Goal: Information Seeking & Learning: Learn about a topic

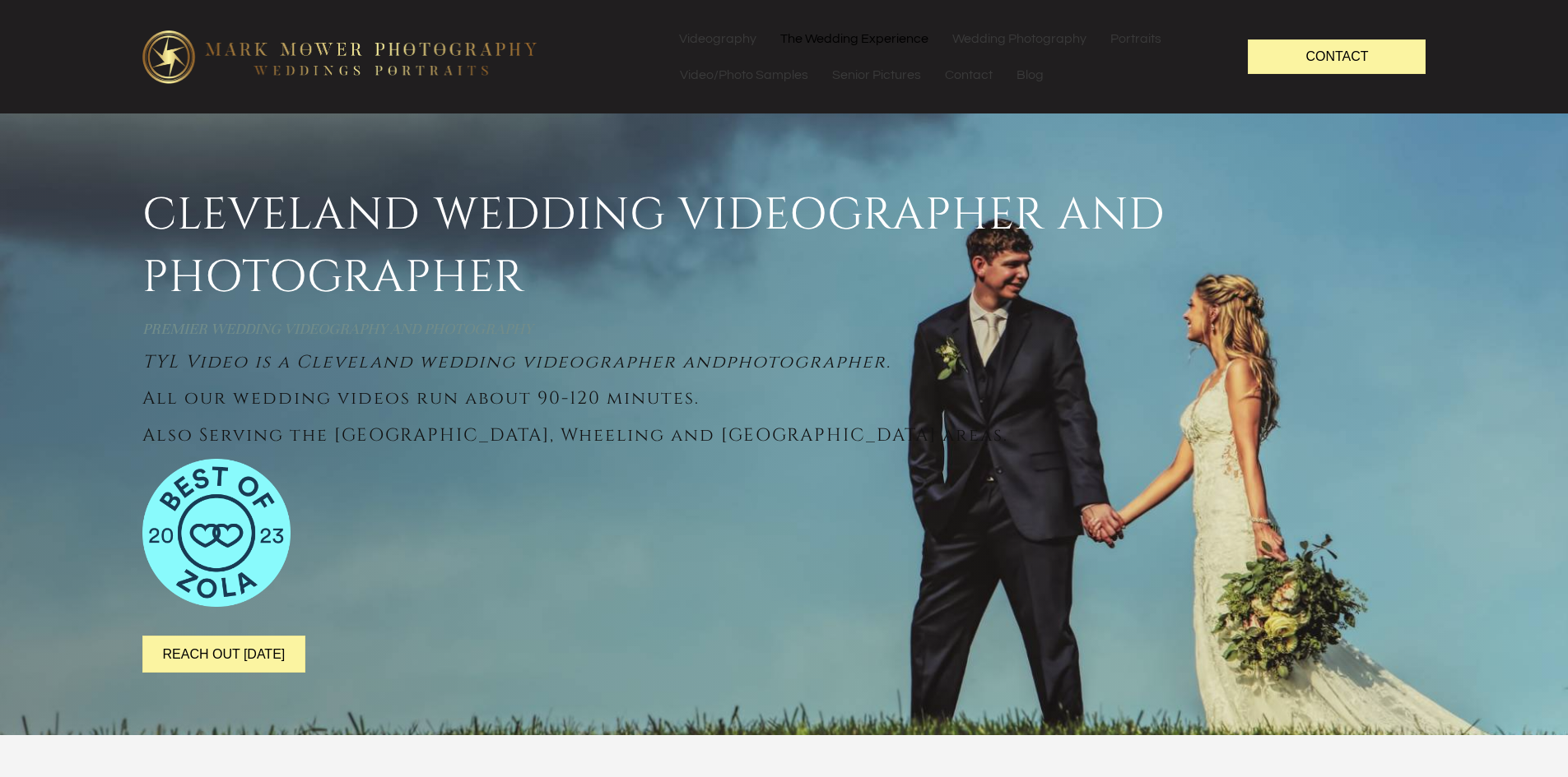
click at [844, 44] on link "The Wedding Experience" at bounding box center [854, 38] width 171 height 36
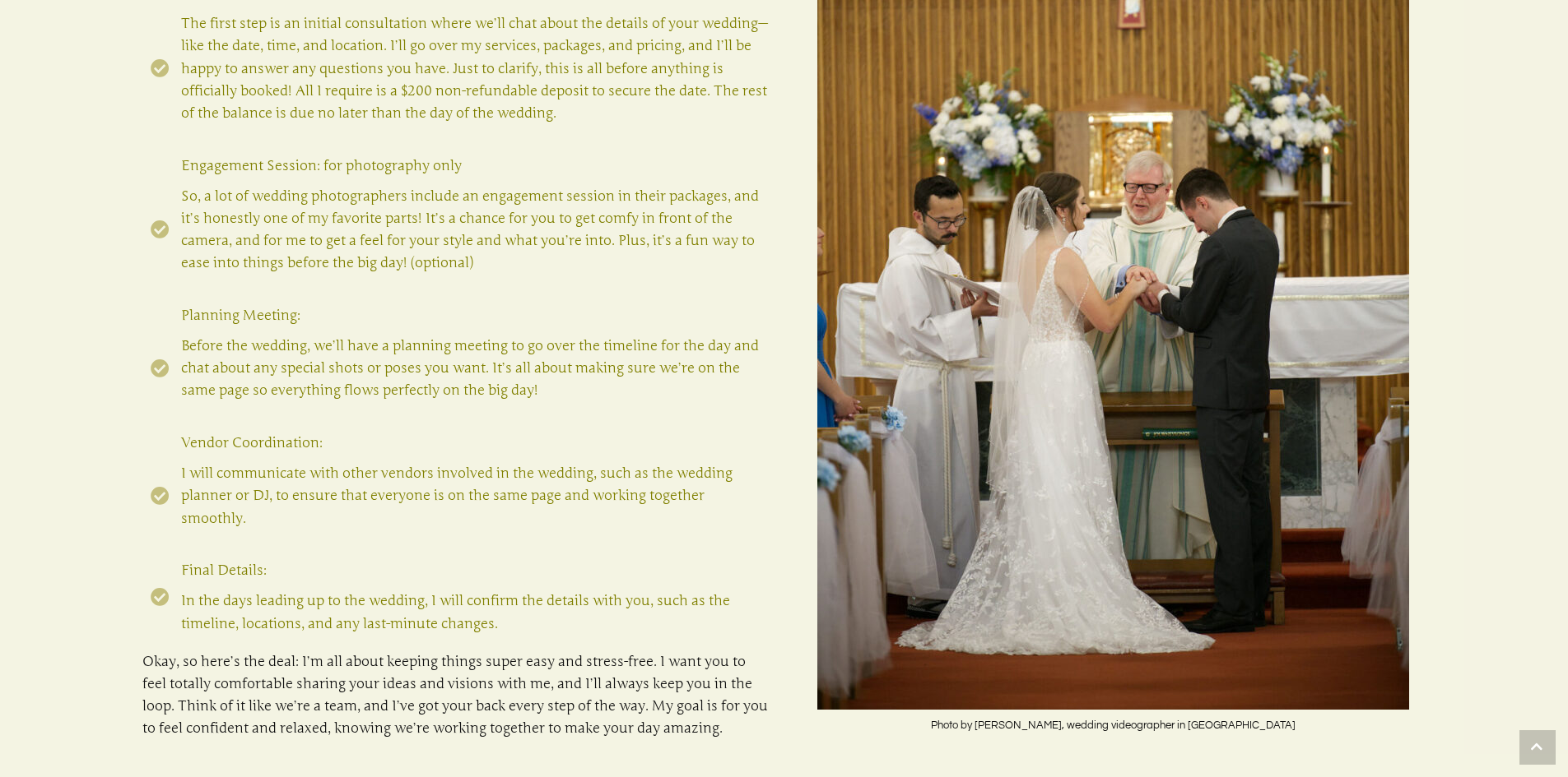
scroll to position [1728, 0]
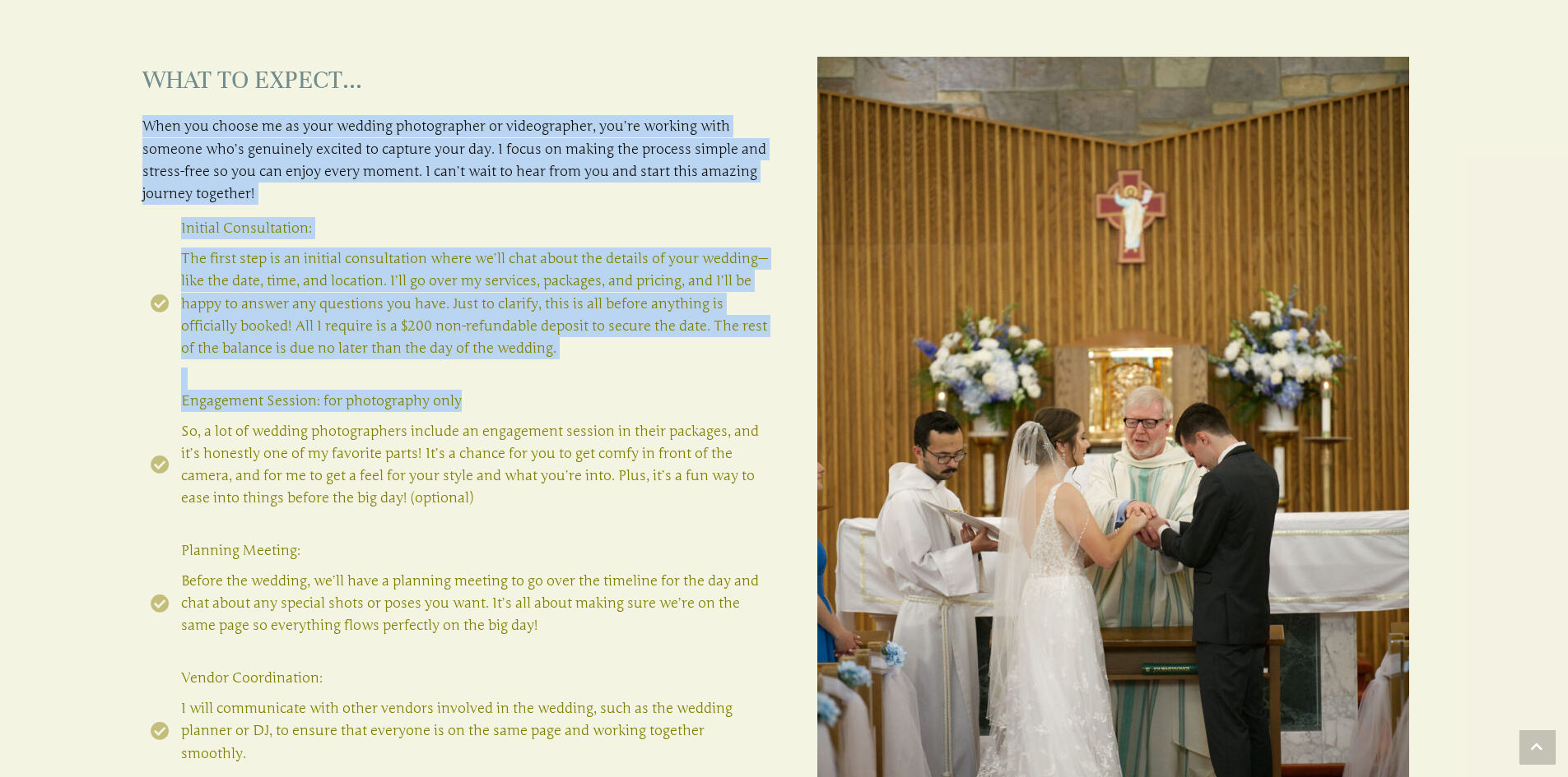
drag, startPoint x: 577, startPoint y: 126, endPoint x: 508, endPoint y: 405, distance: 287.4
click at [508, 405] on div "What to expect... When you choose me as your wedding photographer or videograph…" at bounding box center [784, 521] width 1568 height 1060
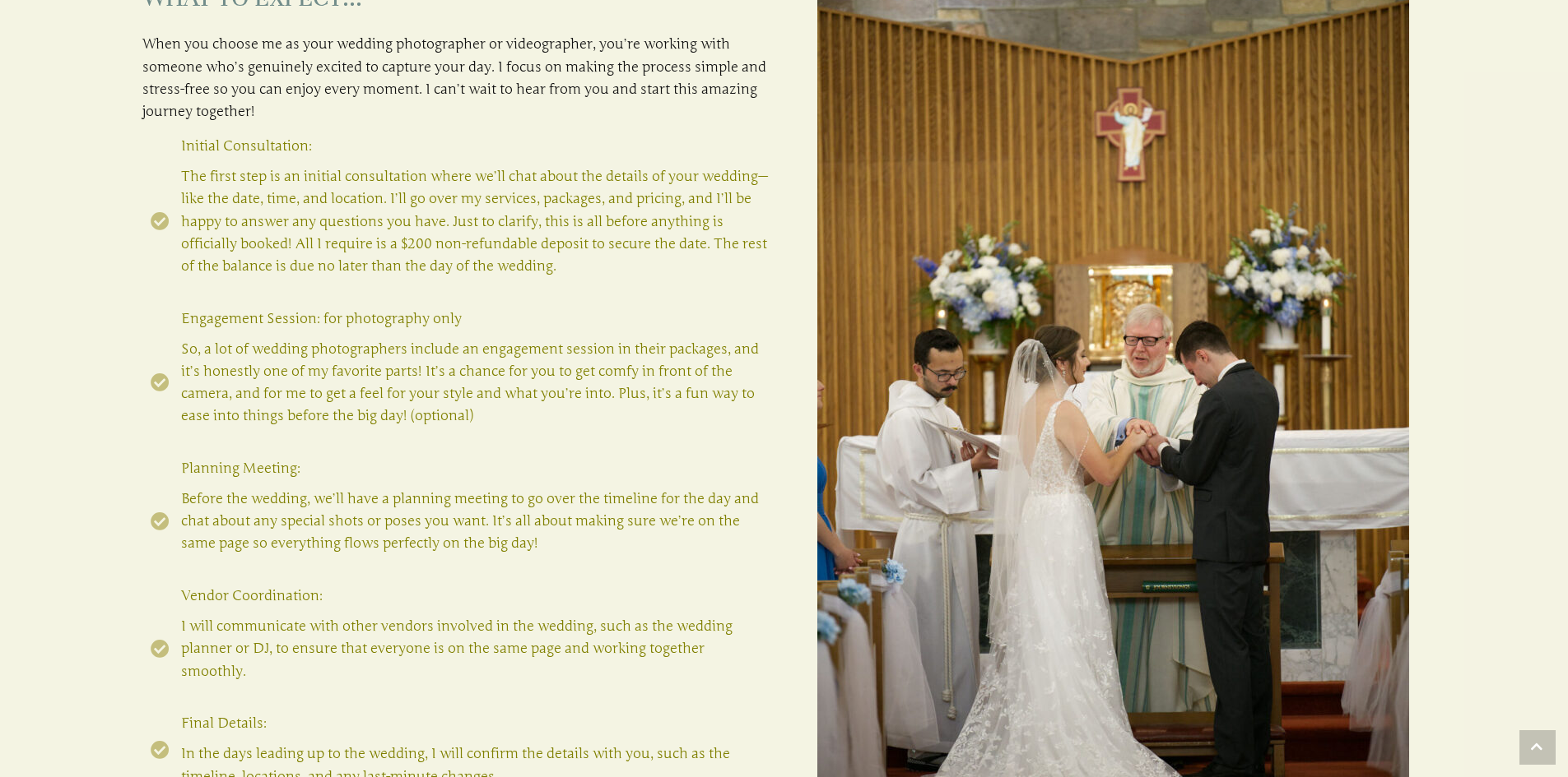
click at [508, 405] on span "So, a lot of wedding photographers include an engagement session in their packa…" at bounding box center [474, 383] width 587 height 89
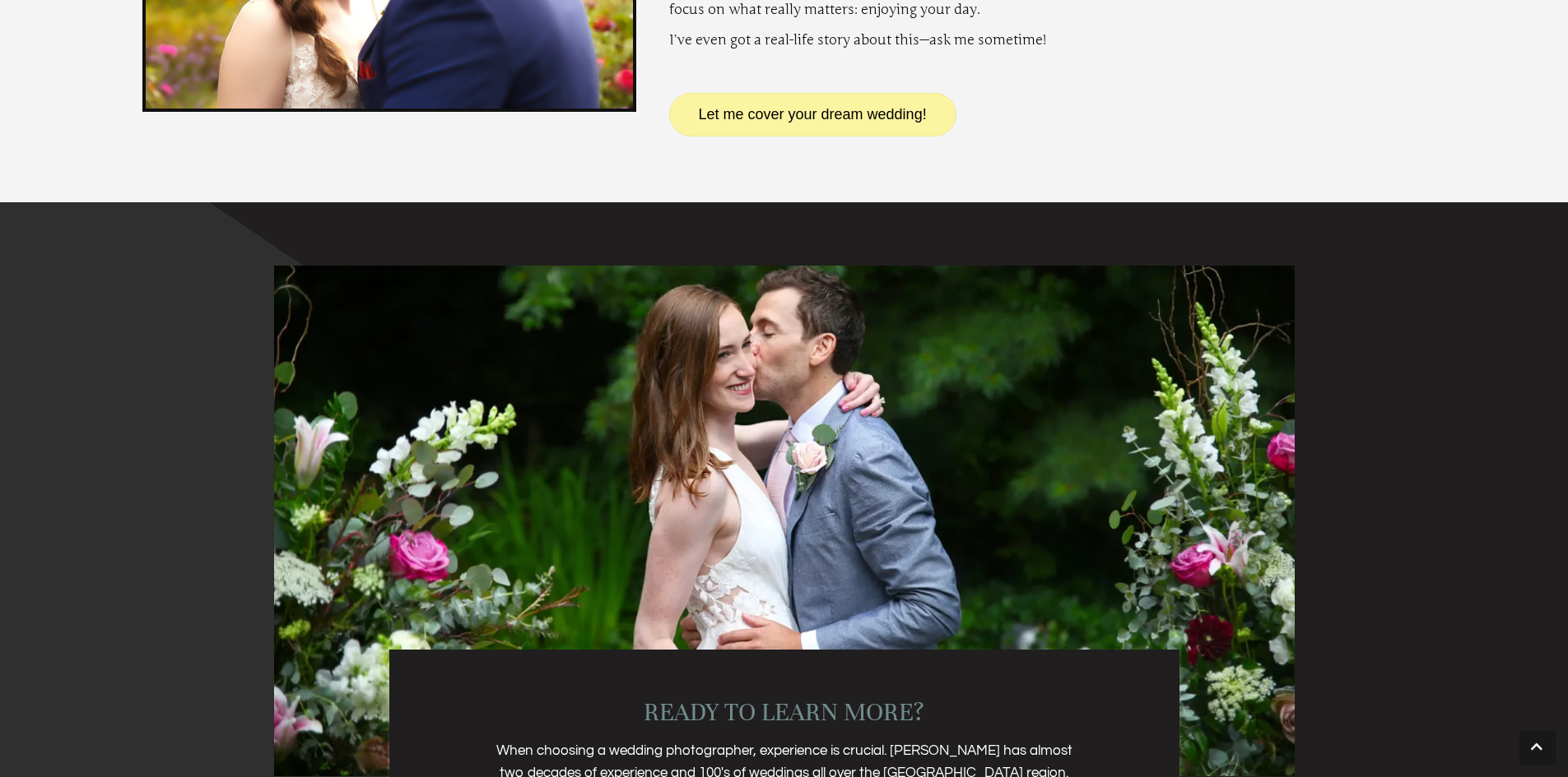
scroll to position [3702, 0]
